Goal: Information Seeking & Learning: Learn about a topic

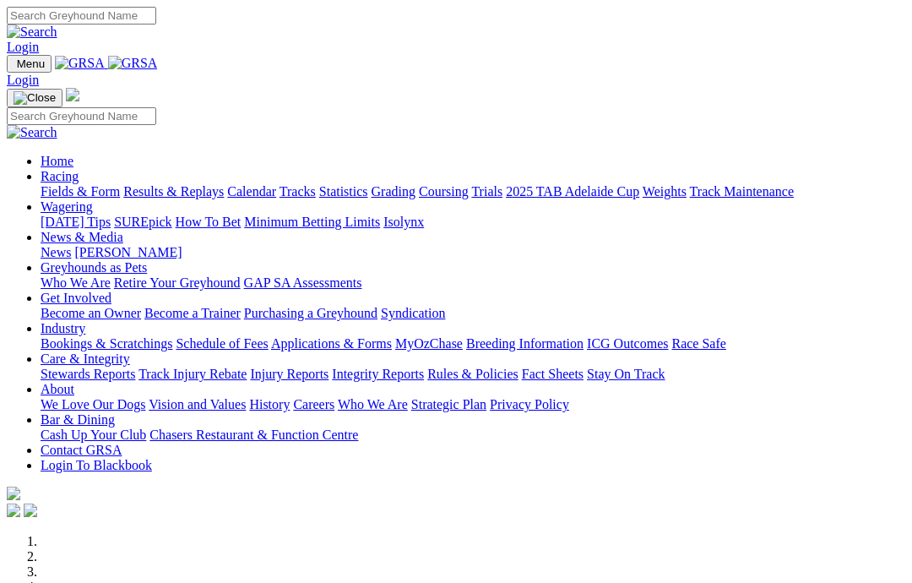
click at [123, 230] on link "News & Media" at bounding box center [82, 237] width 83 height 14
click at [71, 245] on link "News" at bounding box center [56, 252] width 30 height 14
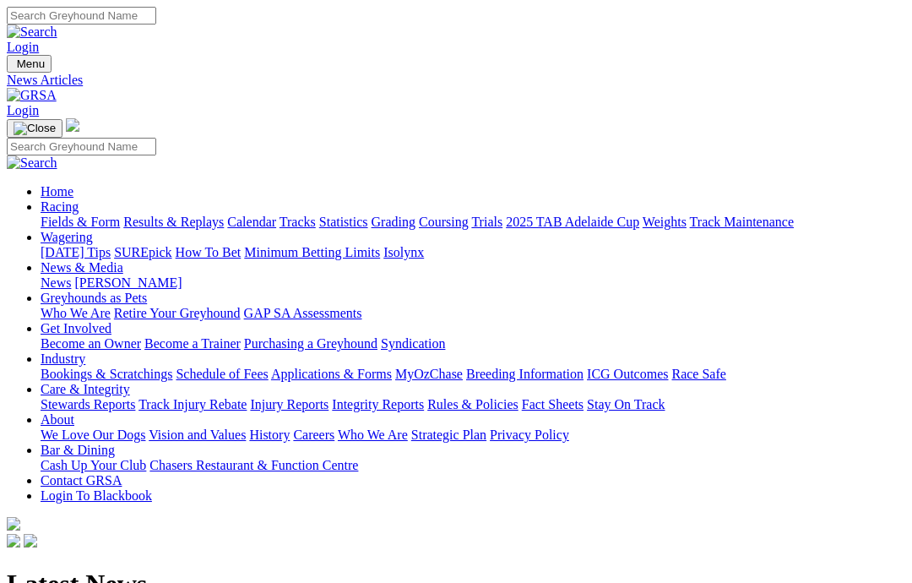
click at [130, 382] on link "Care & Integrity" at bounding box center [85, 389] width 89 height 14
click at [518, 397] on link "Rules & Policies" at bounding box center [472, 404] width 91 height 14
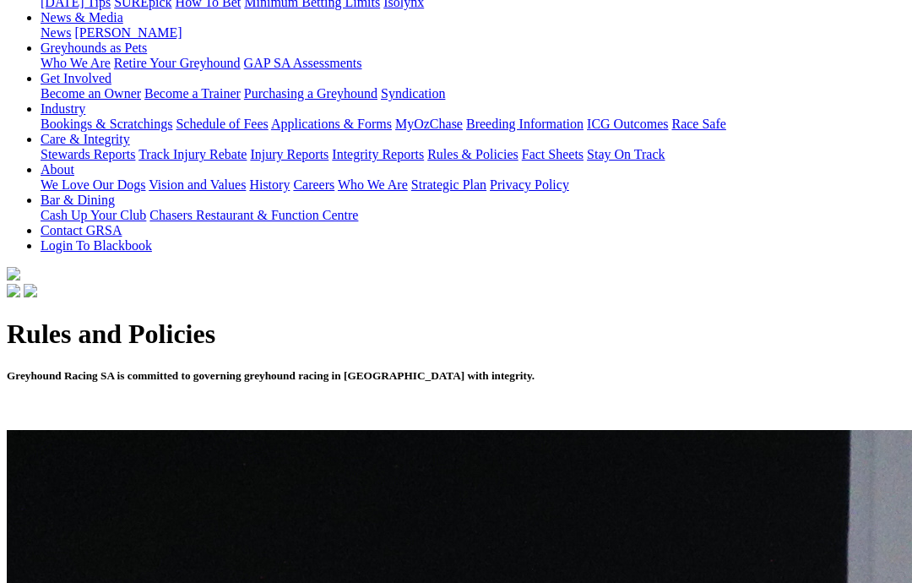
scroll to position [246, 0]
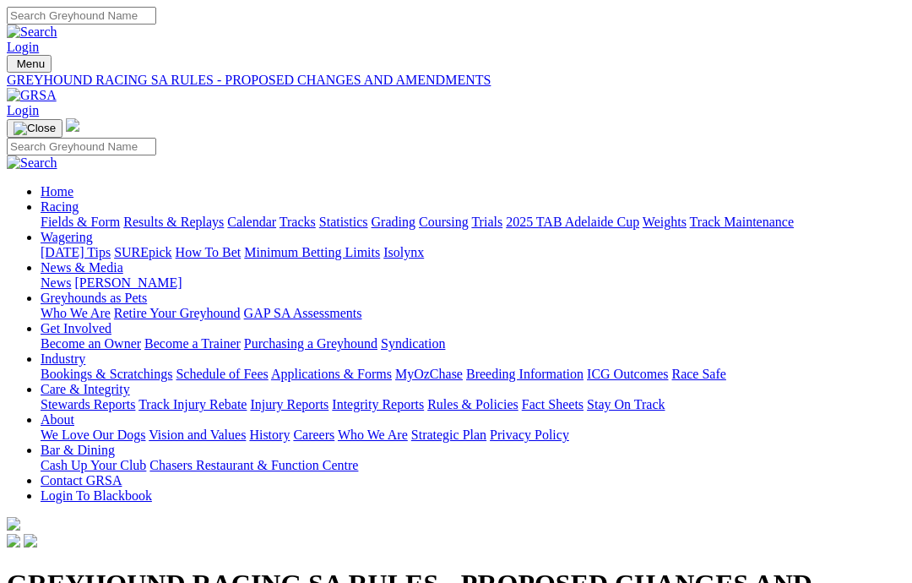
click at [424, 397] on link "Integrity Reports" at bounding box center [378, 404] width 92 height 14
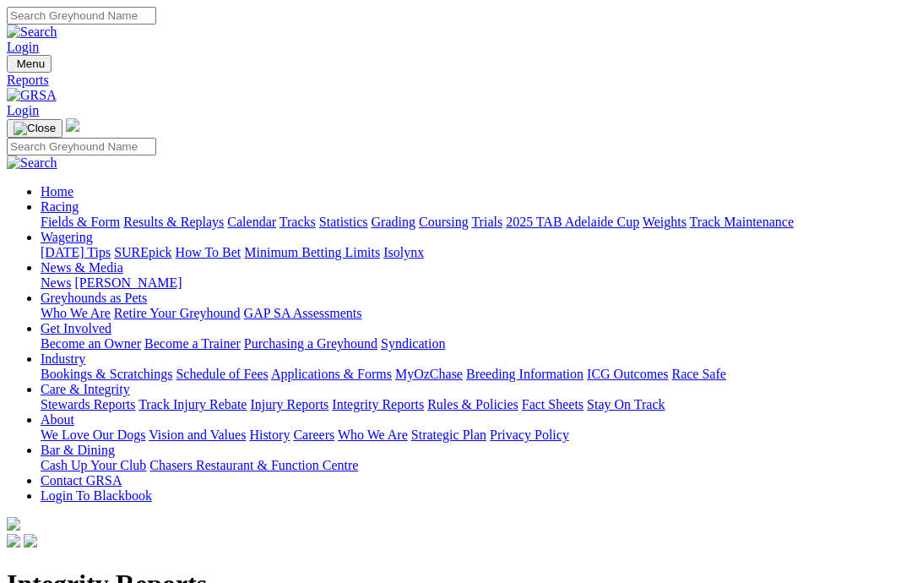
click at [79, 199] on link "Racing" at bounding box center [60, 206] width 38 height 14
